Goal: Task Accomplishment & Management: Use online tool/utility

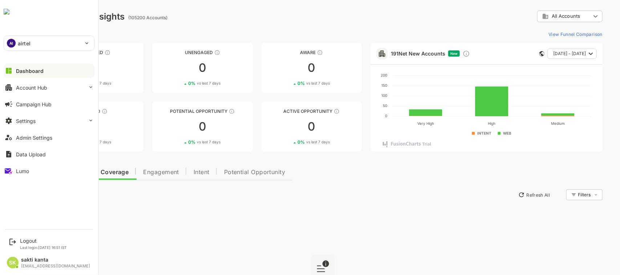
click at [9, 15] on img at bounding box center [7, 12] width 6 height 6
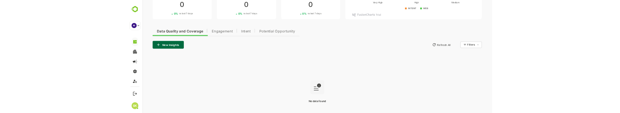
scroll to position [120, 0]
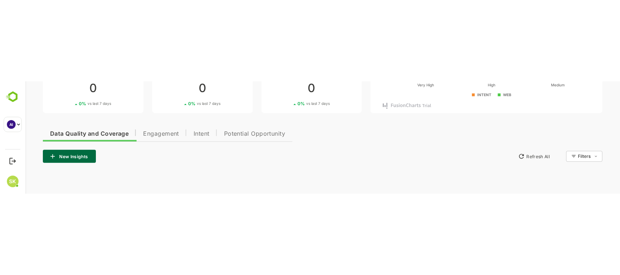
scroll to position [77, 0]
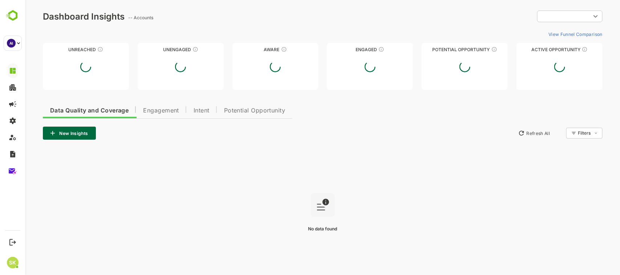
type input "**********"
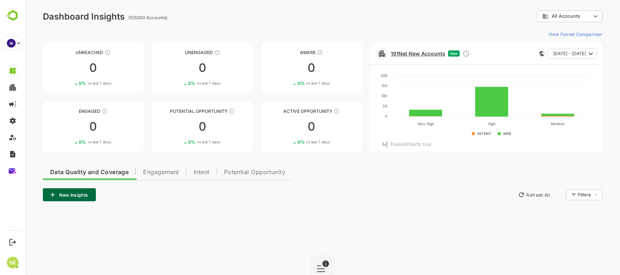
click at [407, 55] on link "191 Net New Accounts" at bounding box center [417, 53] width 54 height 6
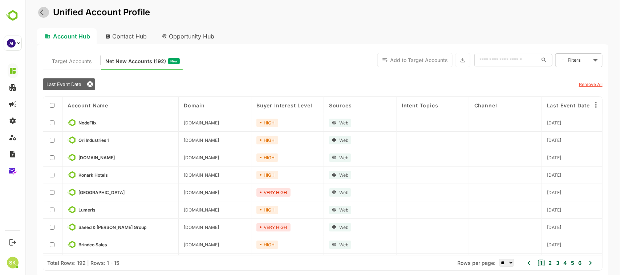
click at [41, 13] on icon "back" at bounding box center [42, 12] width 4 height 6
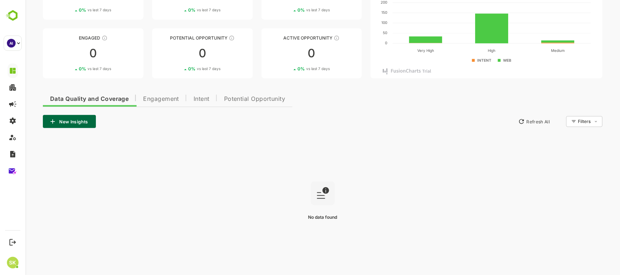
scroll to position [77, 0]
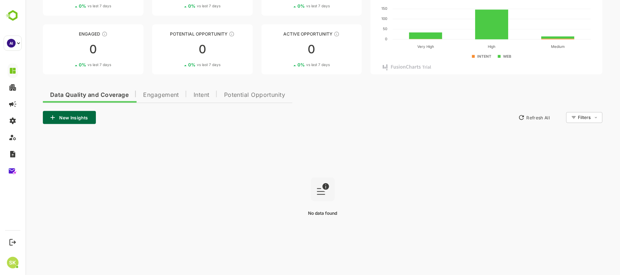
click at [82, 114] on button "New Insights" at bounding box center [68, 117] width 53 height 13
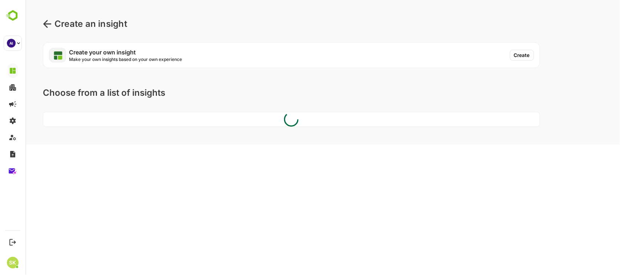
scroll to position [0, 0]
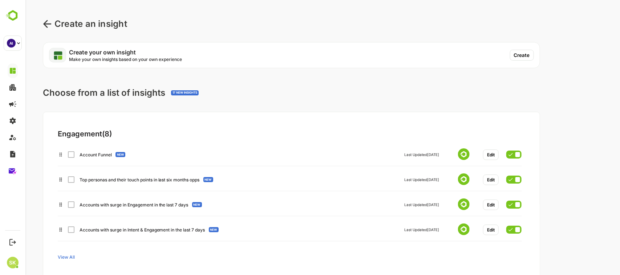
click at [94, 54] on p "Create your own insight" at bounding box center [126, 52] width 115 height 6
click at [521, 55] on button "Create" at bounding box center [521, 55] width 24 height 11
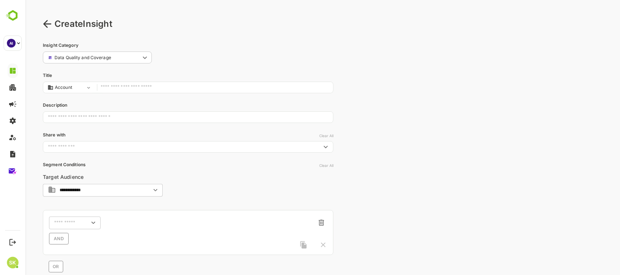
click at [151, 84] on input "text" at bounding box center [214, 88] width 229 height 10
click at [156, 115] on input "text" at bounding box center [187, 117] width 290 height 19
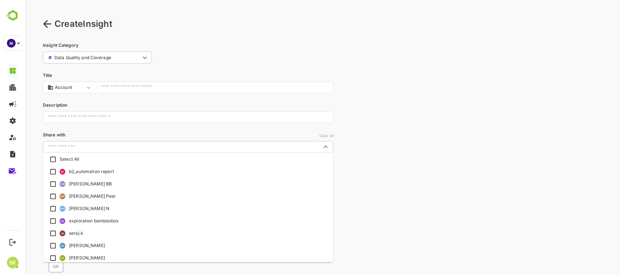
click at [158, 145] on input "text" at bounding box center [182, 146] width 274 height 7
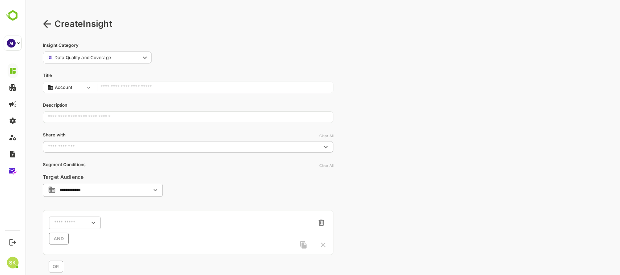
click at [158, 145] on input "text" at bounding box center [182, 146] width 274 height 7
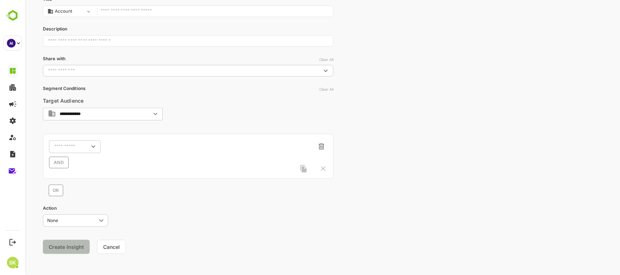
scroll to position [79, 0]
click at [90, 142] on icon "Open" at bounding box center [93, 144] width 8 height 8
click at [126, 138] on div at bounding box center [128, 143] width 48 height 13
click at [110, 240] on button "Cancel" at bounding box center [111, 244] width 29 height 14
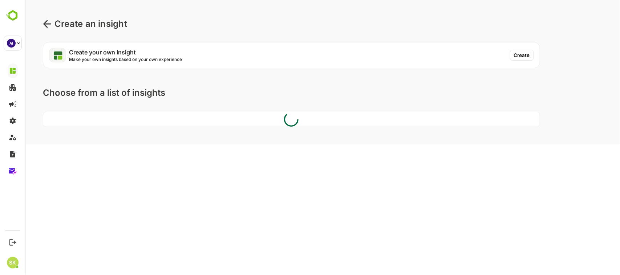
scroll to position [0, 0]
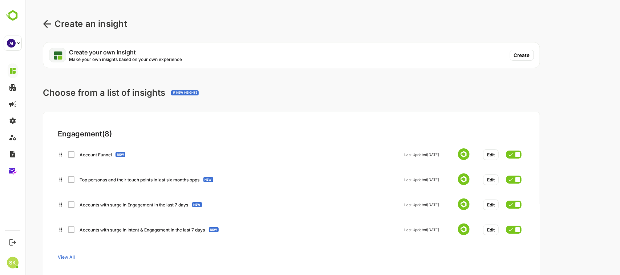
click at [49, 24] on icon at bounding box center [46, 24] width 9 height 9
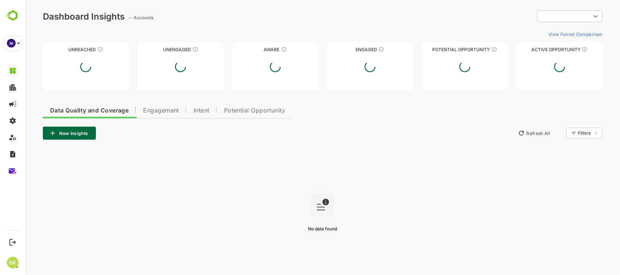
type input "**********"
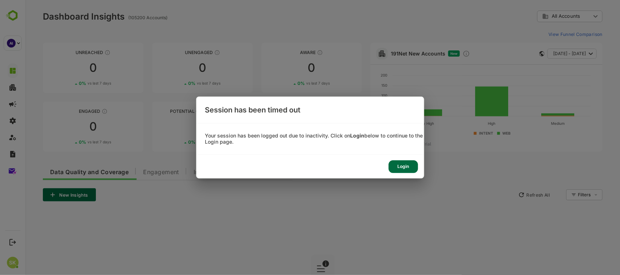
click at [398, 162] on div "Login" at bounding box center [402, 166] width 29 height 13
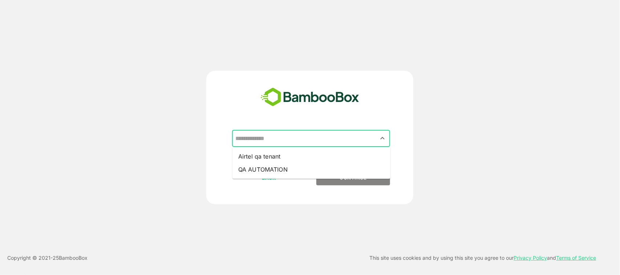
click at [340, 142] on input "text" at bounding box center [310, 139] width 155 height 14
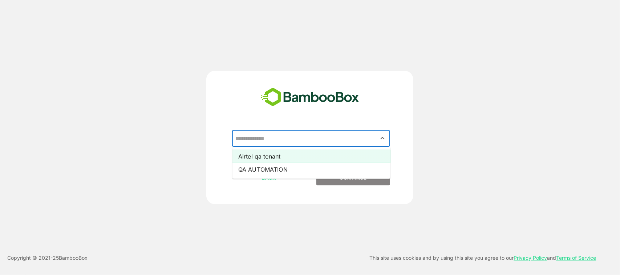
click at [328, 154] on li "Airtel qa tenant" at bounding box center [311, 156] width 158 height 13
type input "**********"
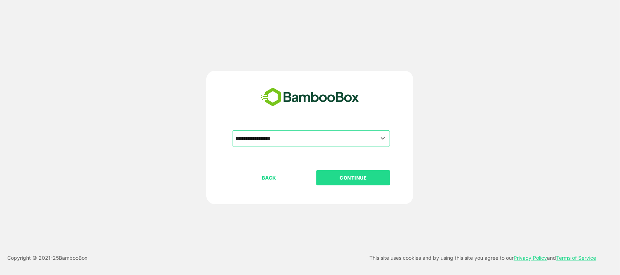
click at [344, 179] on p "CONTINUE" at bounding box center [353, 178] width 73 height 8
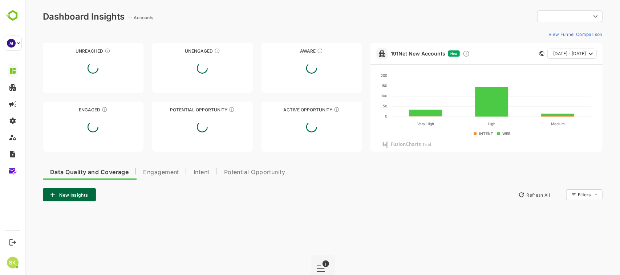
type input "**********"
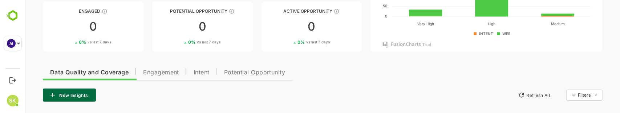
scroll to position [39, 0]
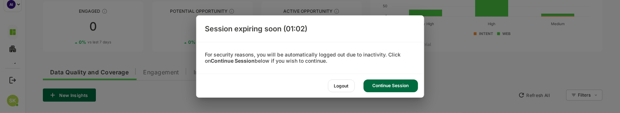
click at [396, 84] on div "Continue Session" at bounding box center [390, 85] width 54 height 13
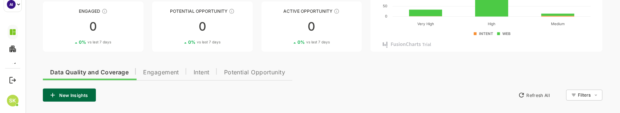
scroll to position [0, 0]
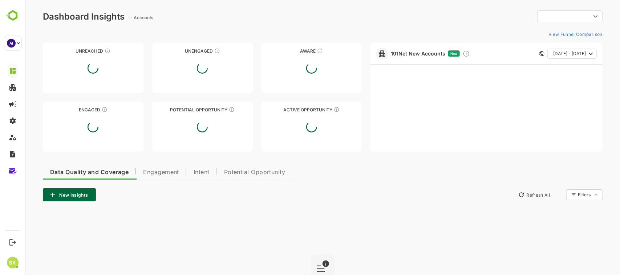
type input "**********"
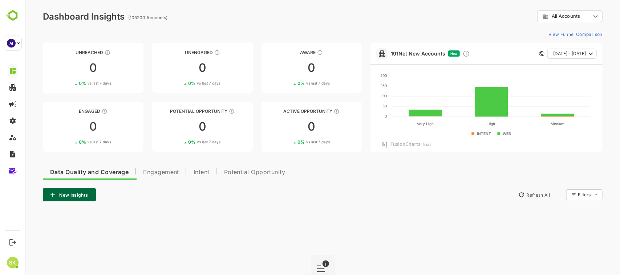
click at [80, 194] on button "New Insights" at bounding box center [68, 194] width 53 height 13
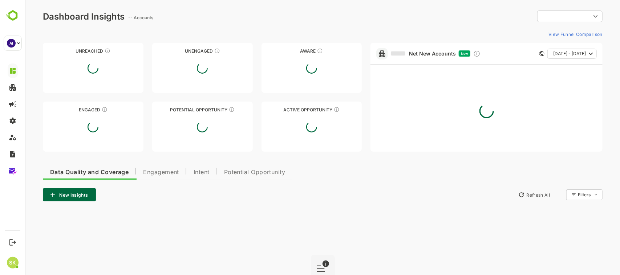
type input "**********"
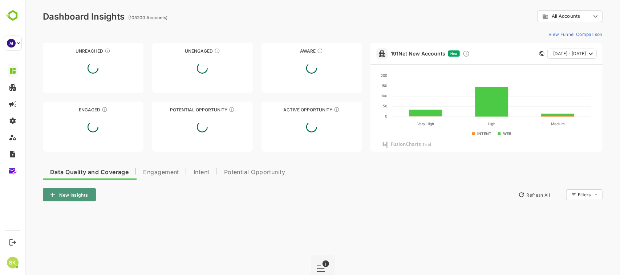
click at [77, 191] on button "New Insights" at bounding box center [68, 194] width 53 height 13
